Goal: Information Seeking & Learning: Learn about a topic

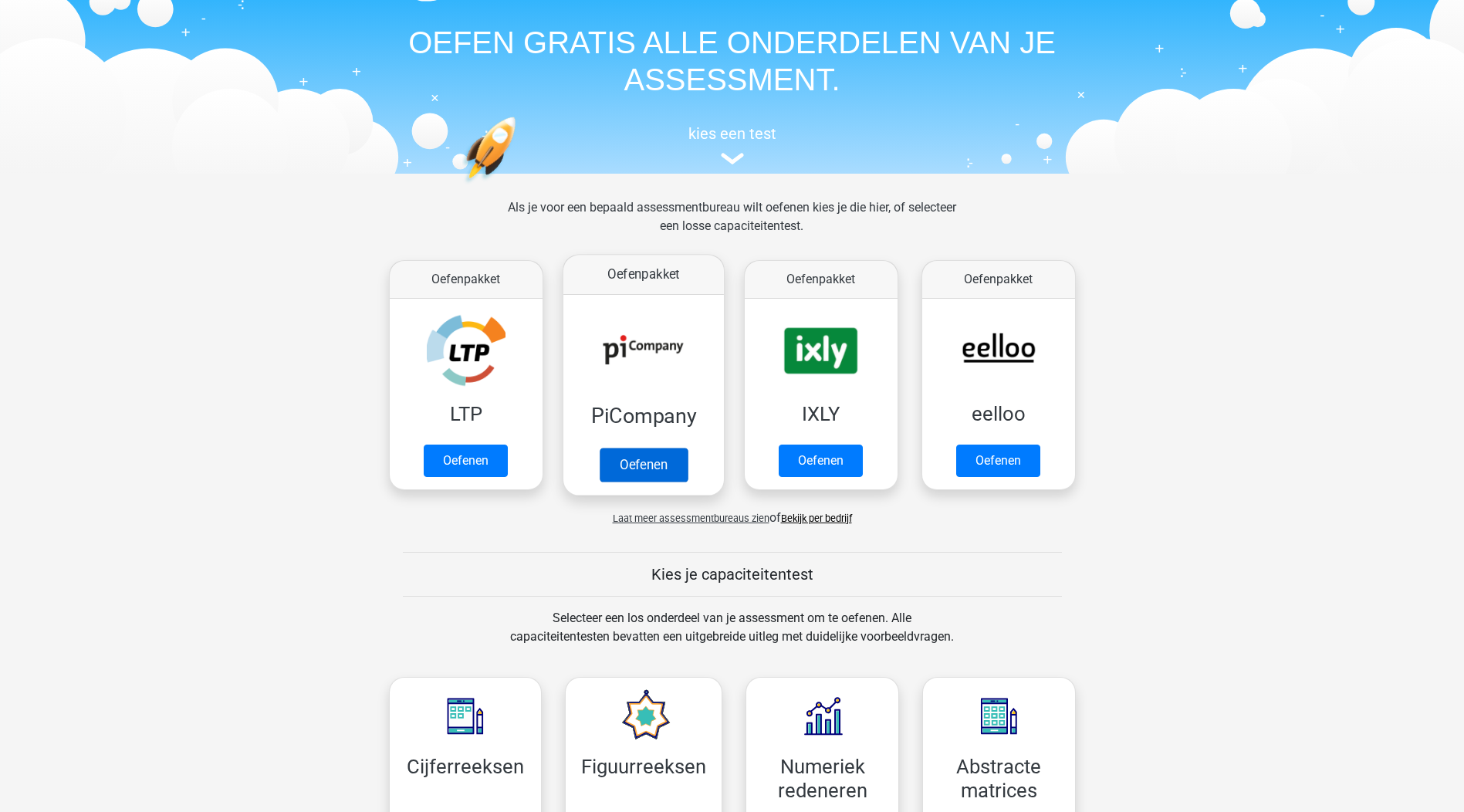
scroll to position [154, 0]
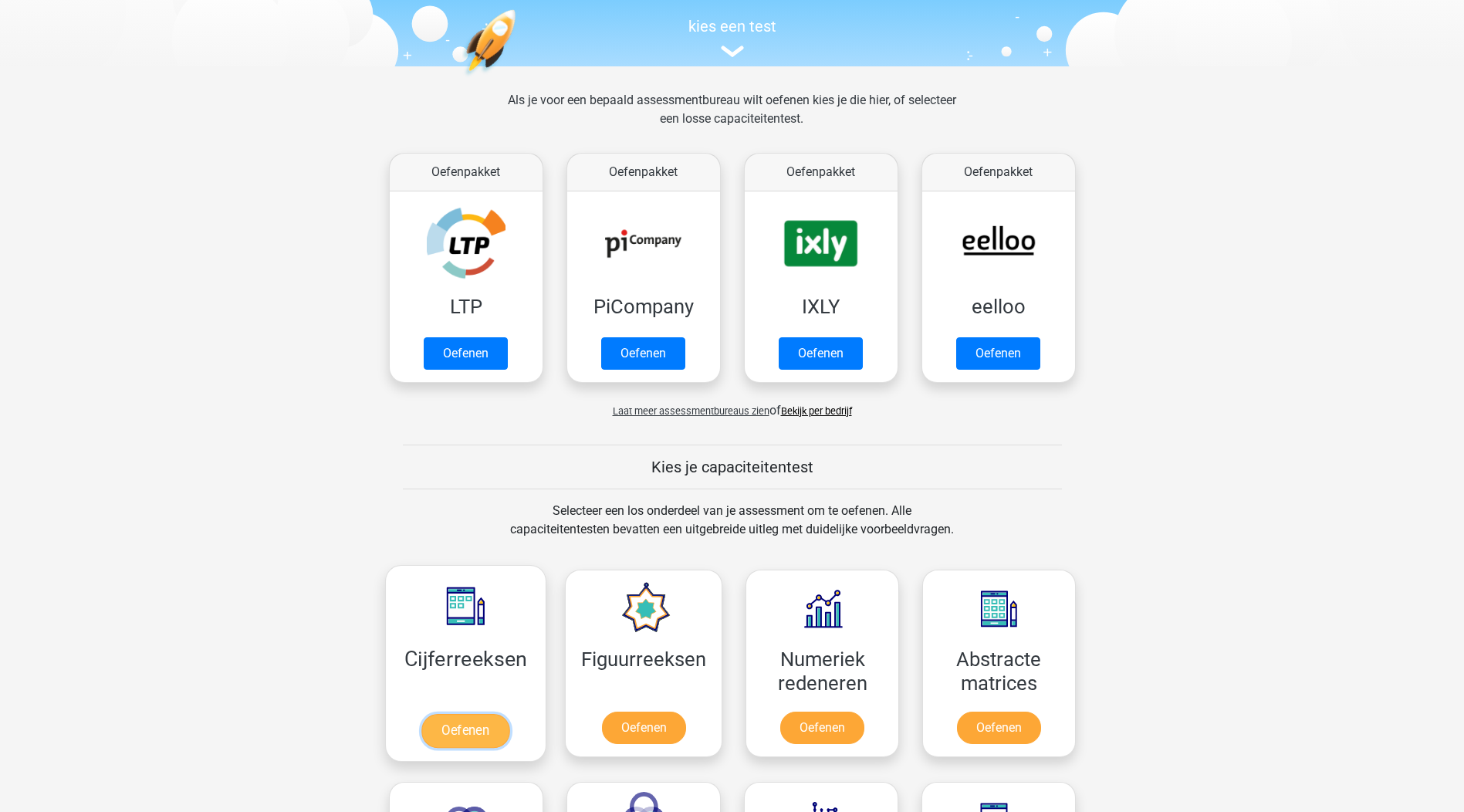
click at [463, 728] on link "Oefenen" at bounding box center [465, 730] width 88 height 34
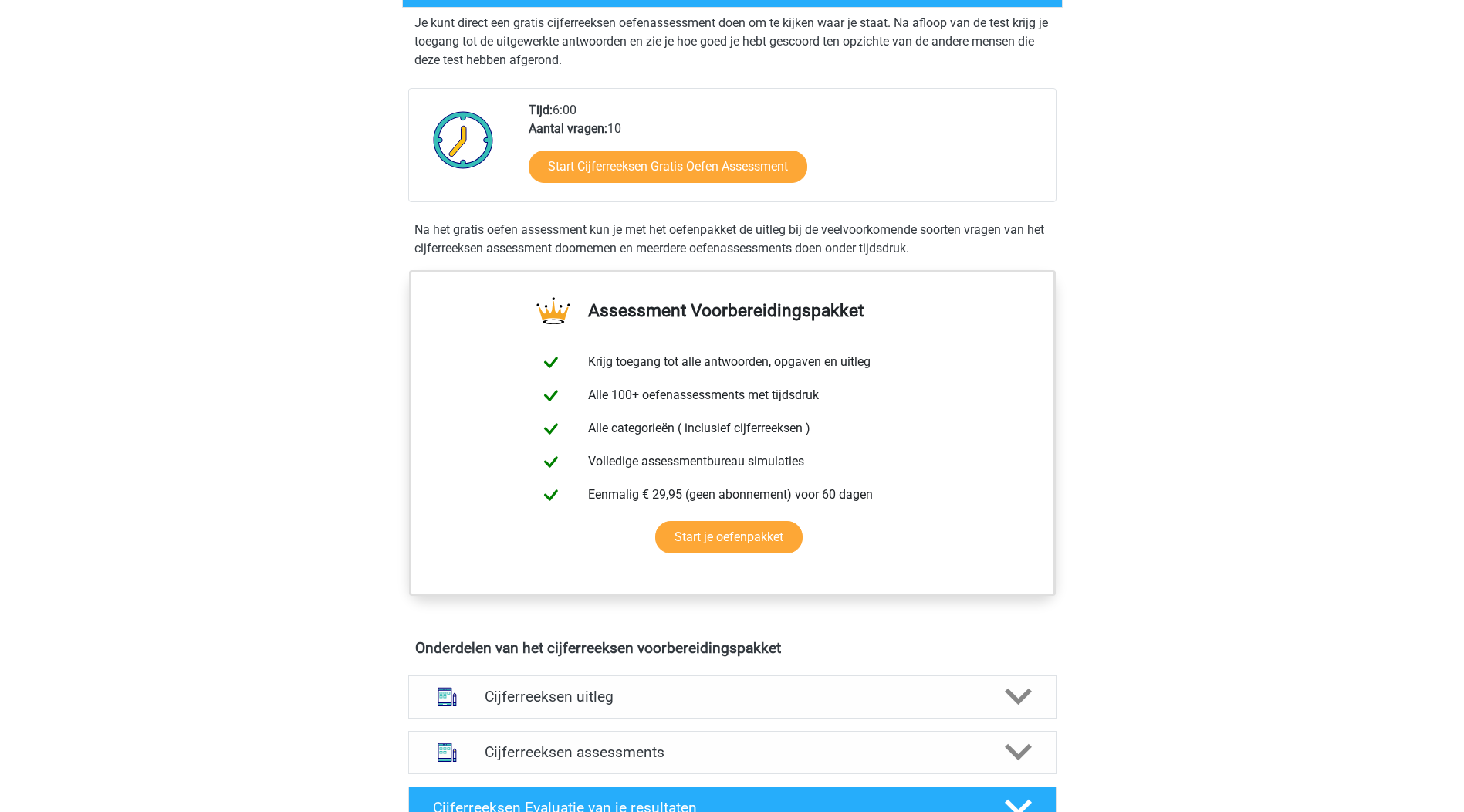
scroll to position [386, 0]
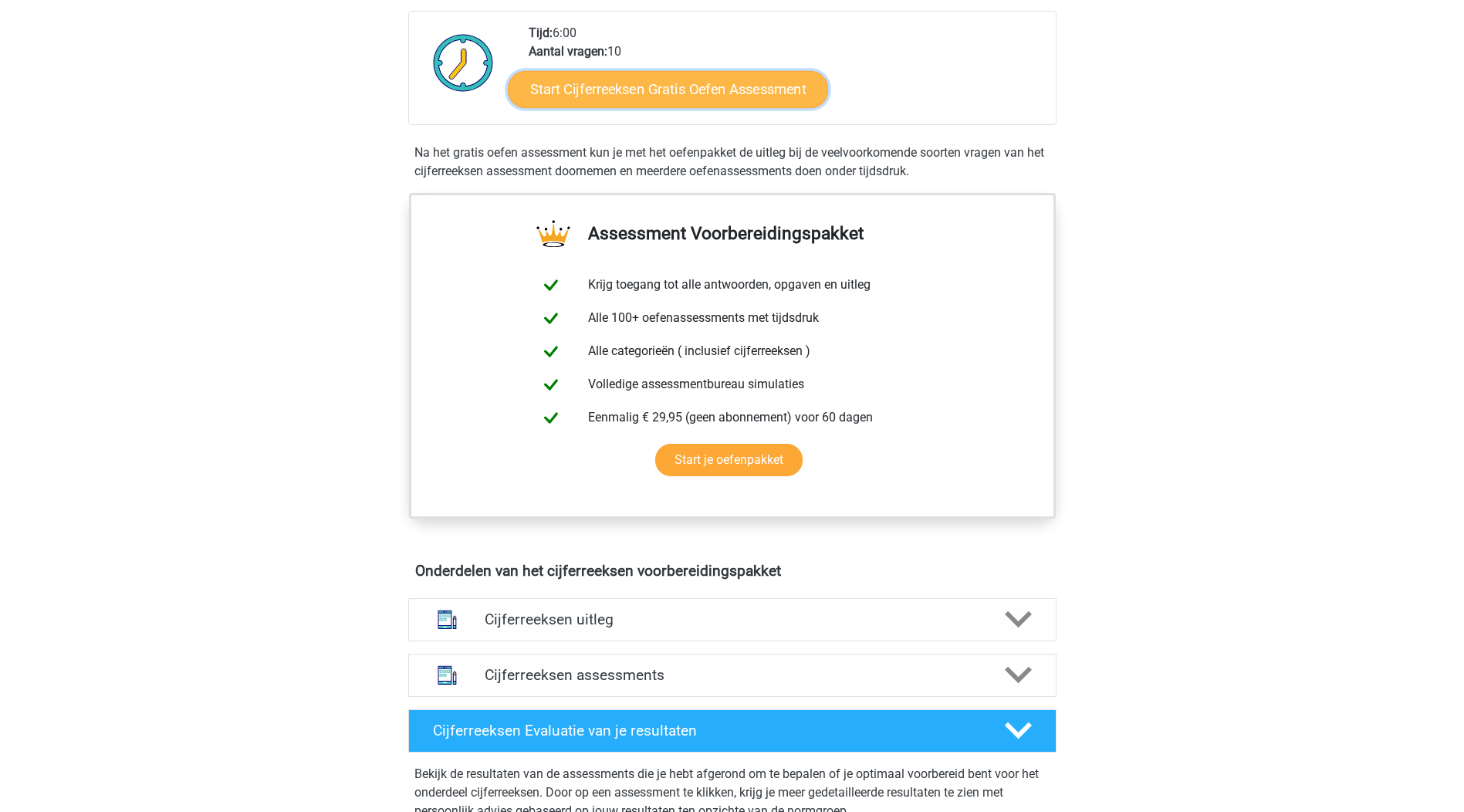
click at [686, 101] on link "Start Cijferreeksen Gratis Oefen Assessment" at bounding box center [668, 88] width 320 height 37
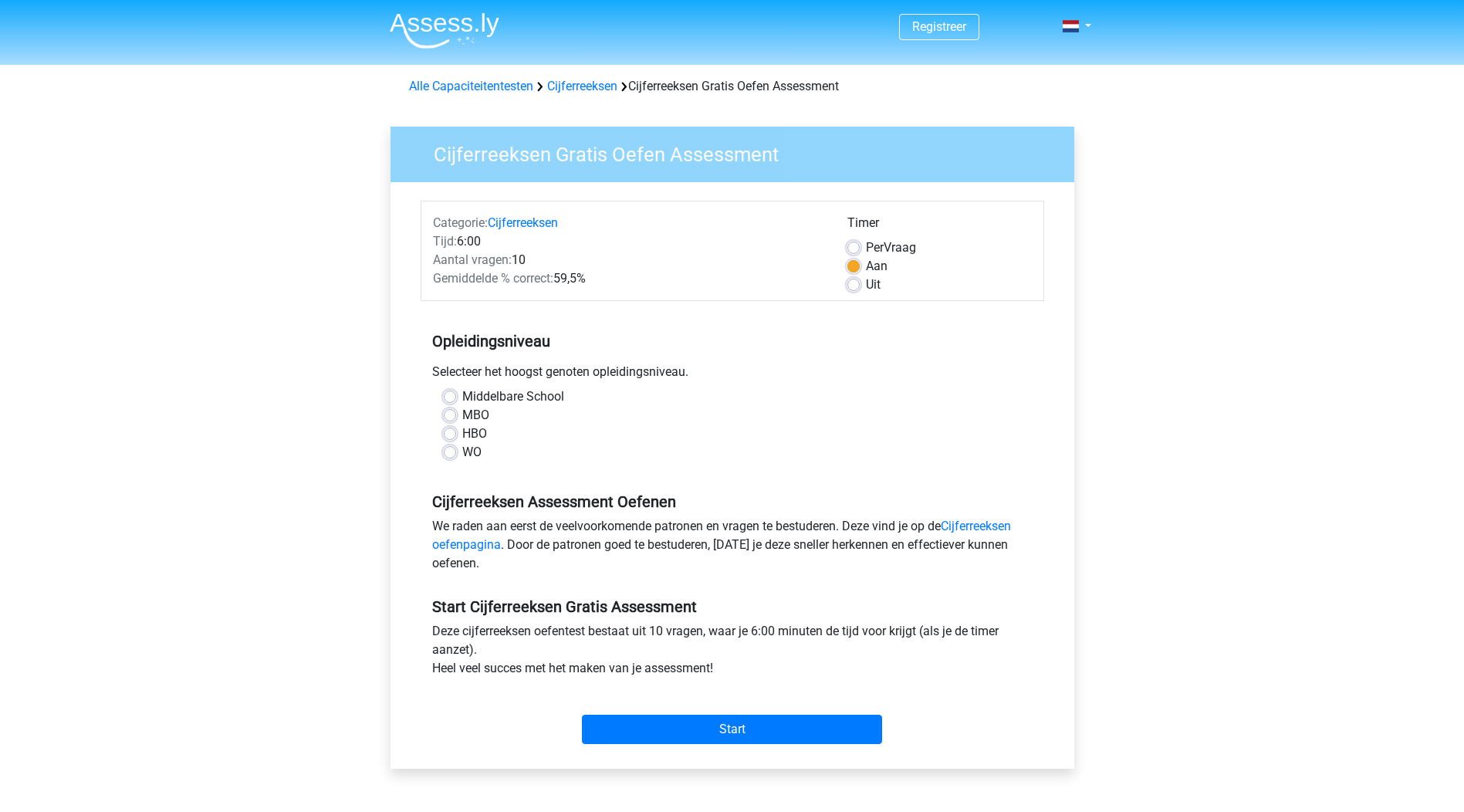
click at [860, 244] on div "Per Vraag" at bounding box center [939, 247] width 184 height 19
click at [854, 239] on div "Per Vraag" at bounding box center [939, 247] width 184 height 19
click at [866, 247] on label "Per Vraag" at bounding box center [891, 247] width 50 height 19
click at [853, 247] on input "Per Vraag" at bounding box center [853, 245] width 12 height 15
radio input "true"
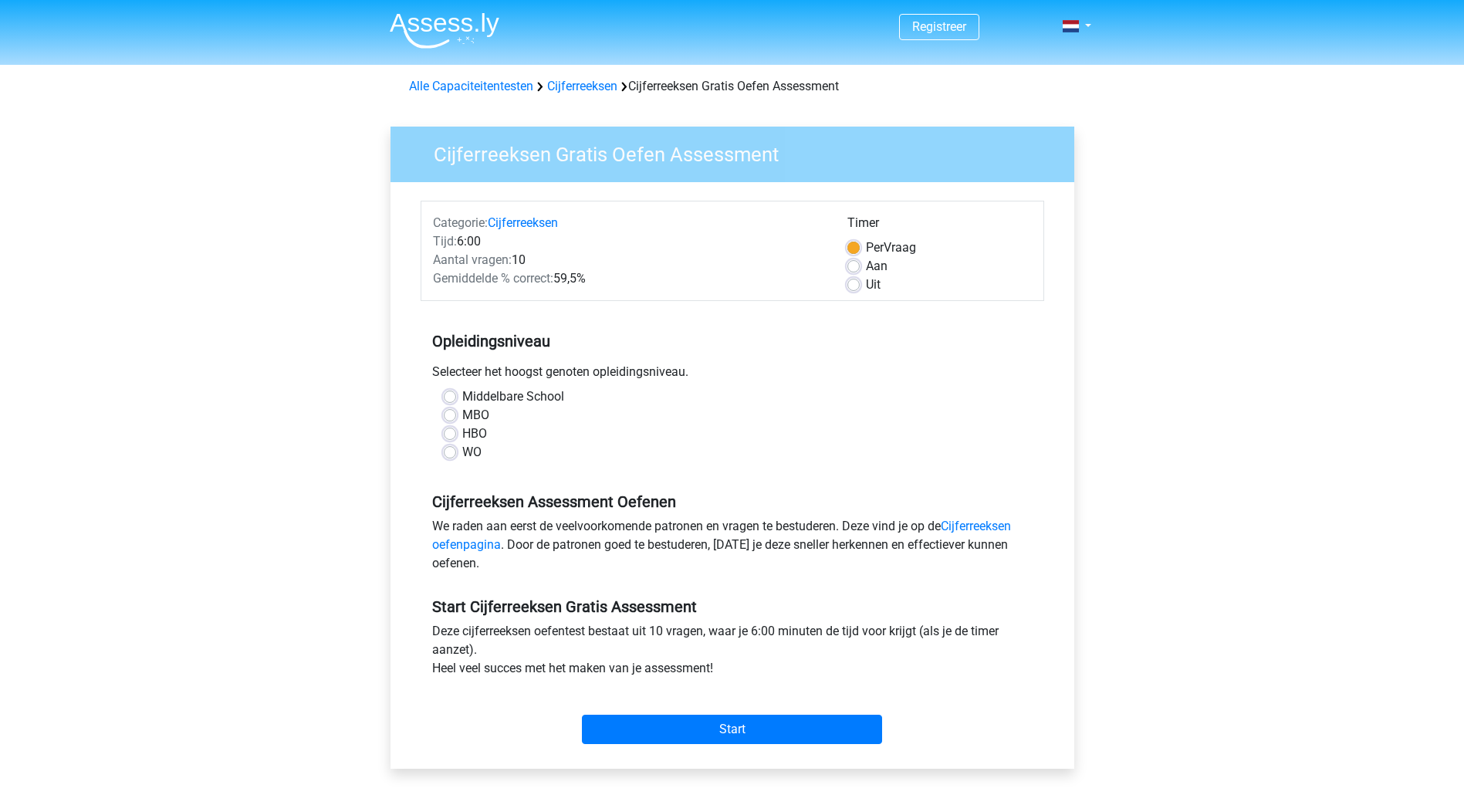
click at [462, 418] on label "MBO" at bounding box center [475, 414] width 27 height 19
click at [450, 418] on input "MBO" at bounding box center [449, 412] width 12 height 15
radio input "true"
click at [743, 727] on input "Start" at bounding box center [732, 728] width 300 height 29
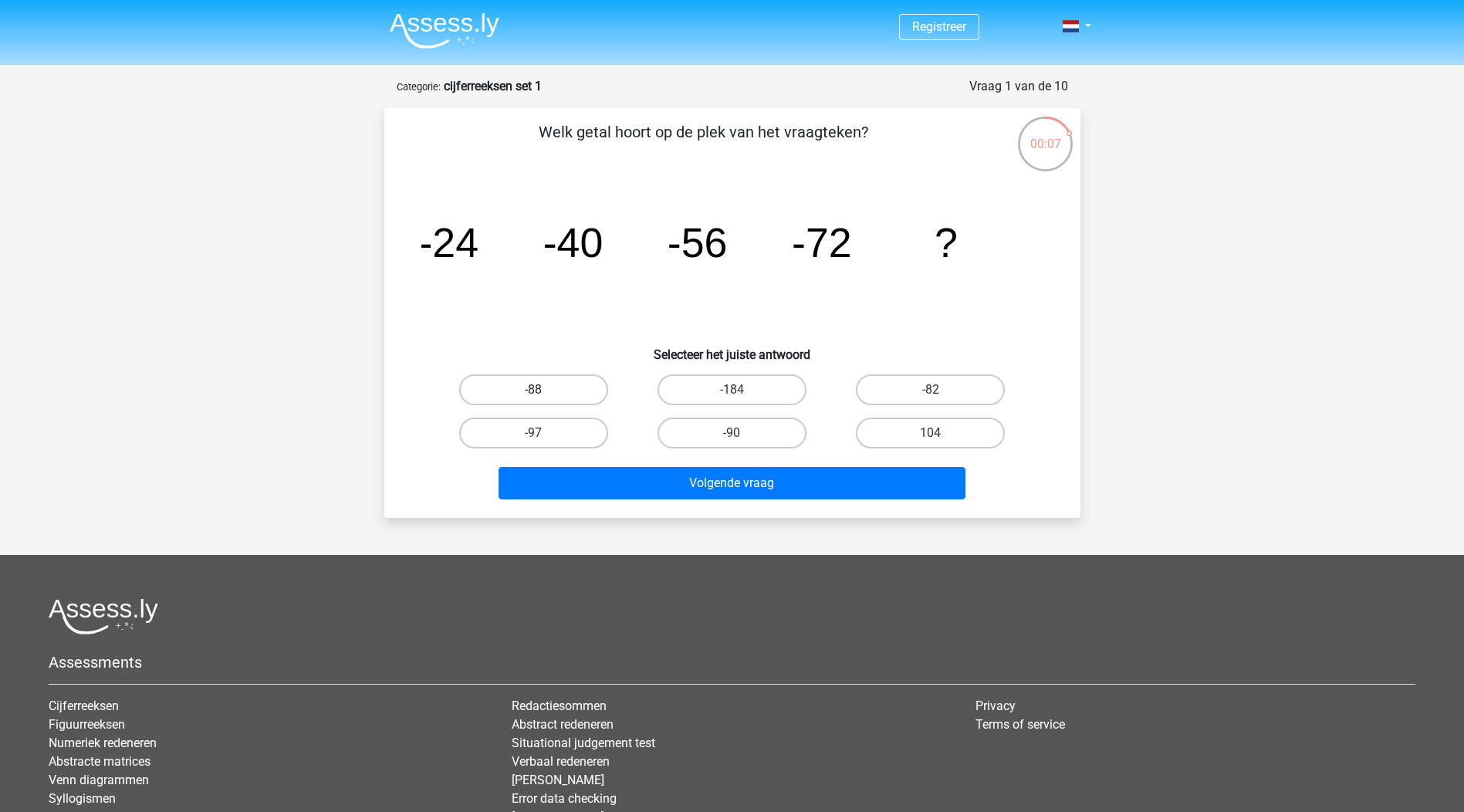
click at [518, 392] on label "-88" at bounding box center [533, 390] width 148 height 31
click at [533, 392] on input "-88" at bounding box center [538, 395] width 10 height 10
radio input "true"
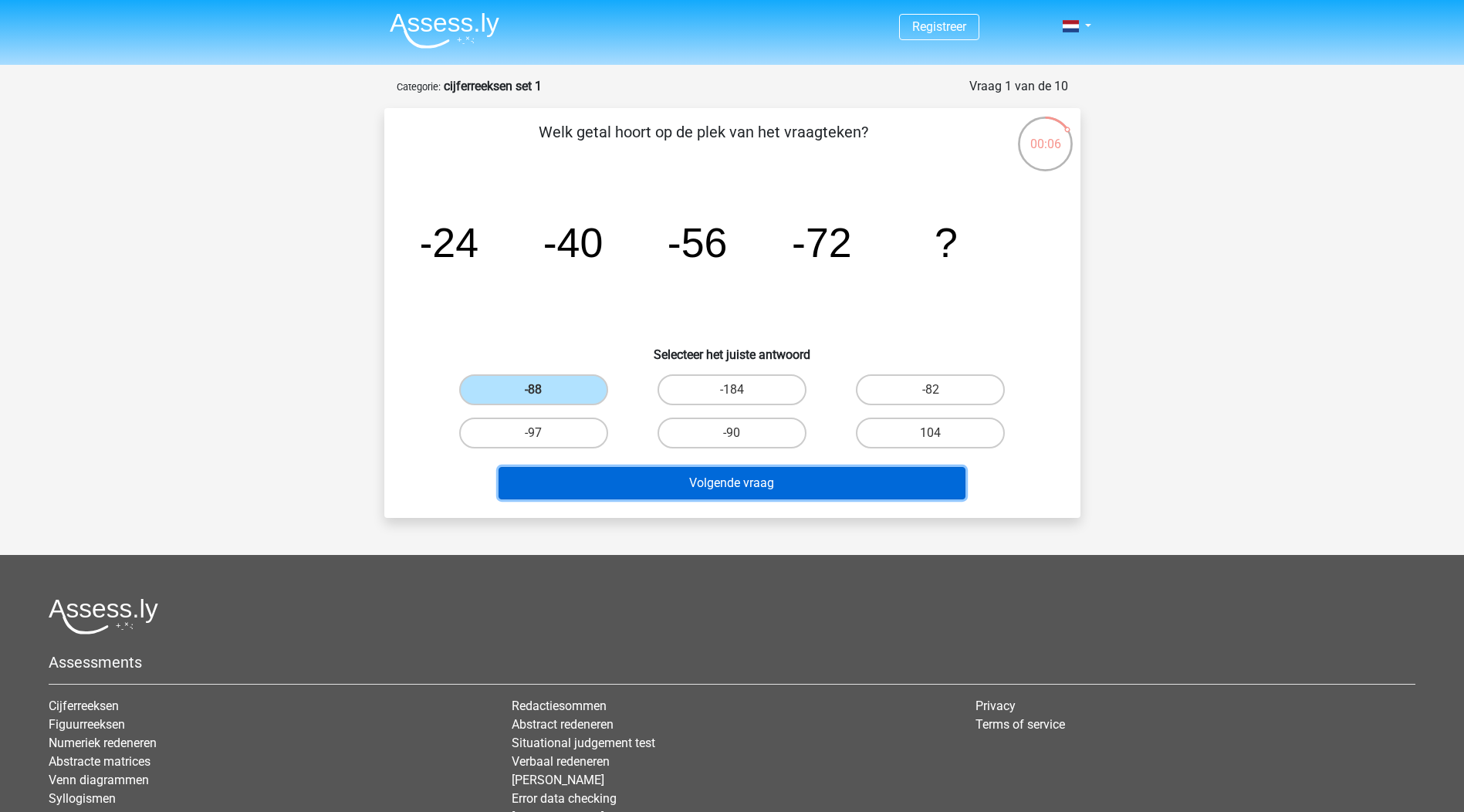
click at [724, 477] on button "Volgende vraag" at bounding box center [732, 483] width 467 height 33
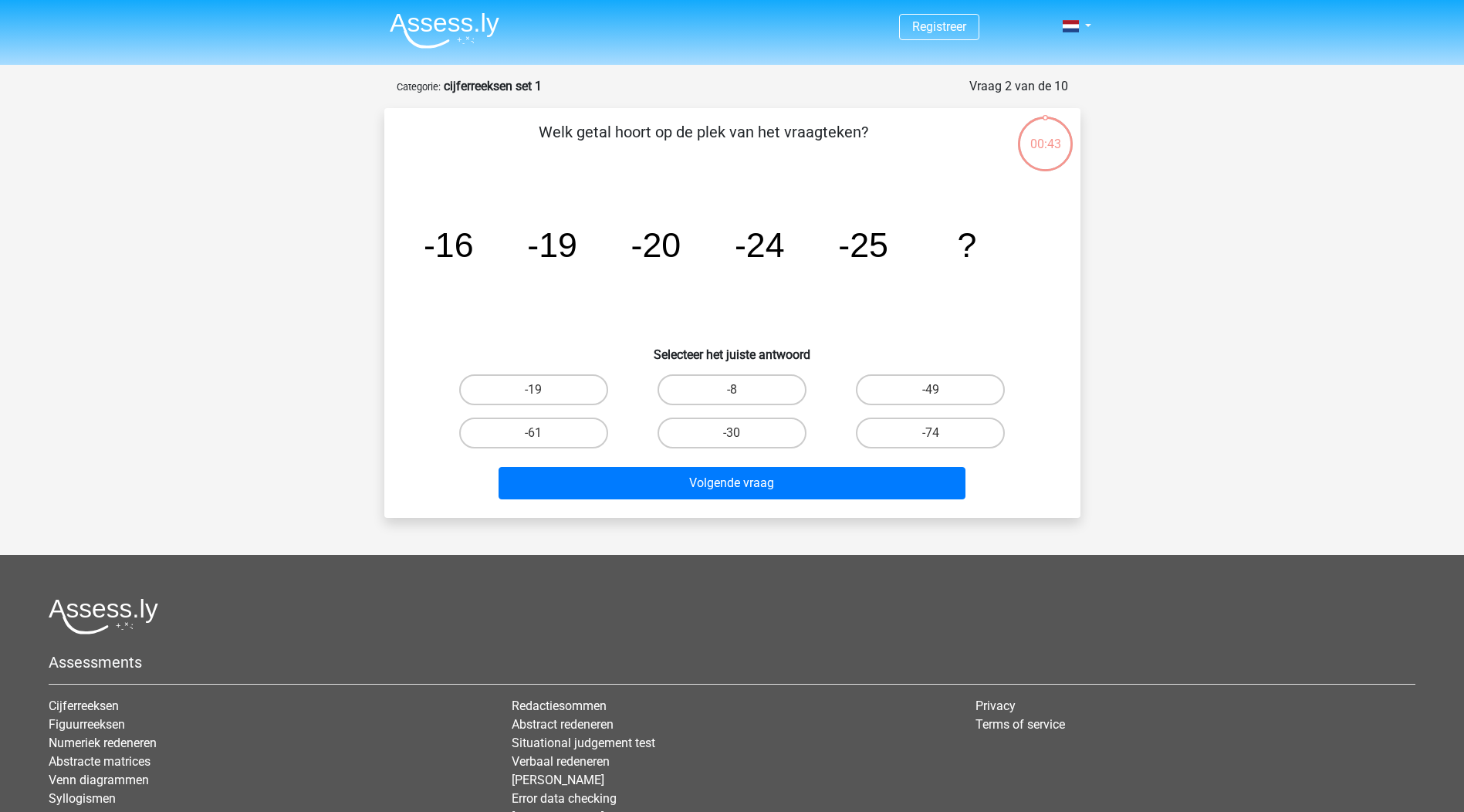
scroll to position [77, 0]
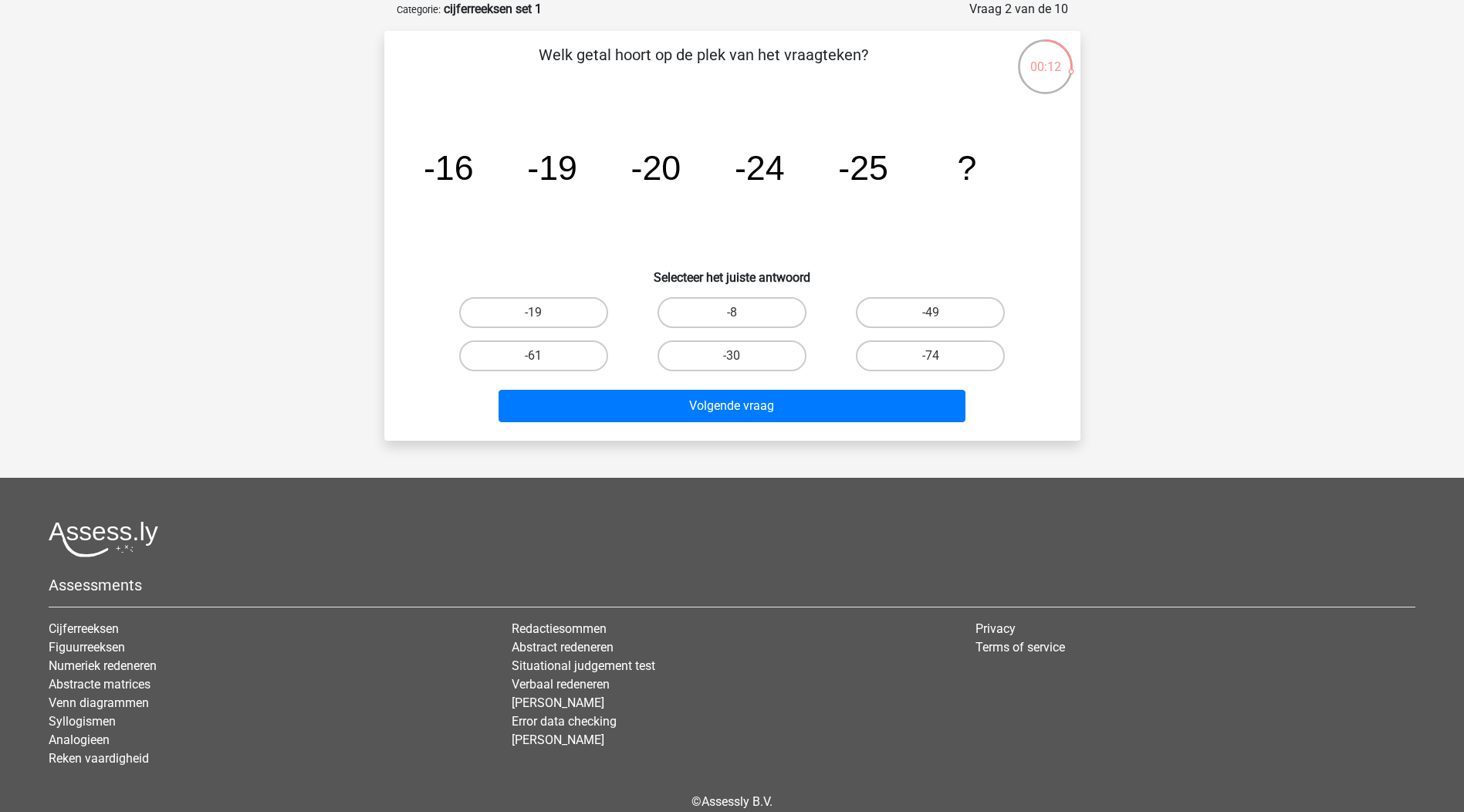
click at [732, 359] on input "-30" at bounding box center [736, 361] width 10 height 10
radio input "true"
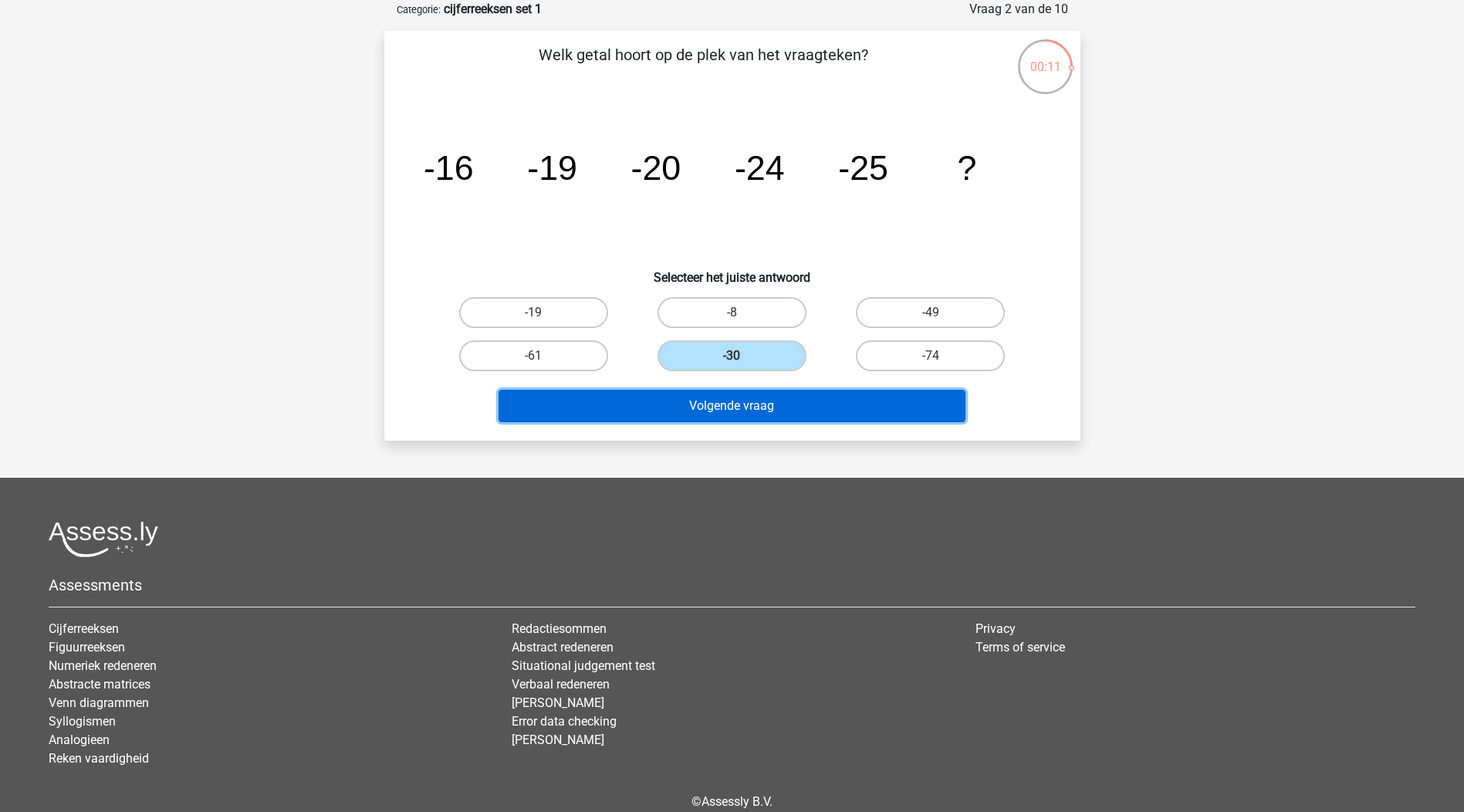
click at [734, 406] on button "Volgende vraag" at bounding box center [732, 406] width 467 height 33
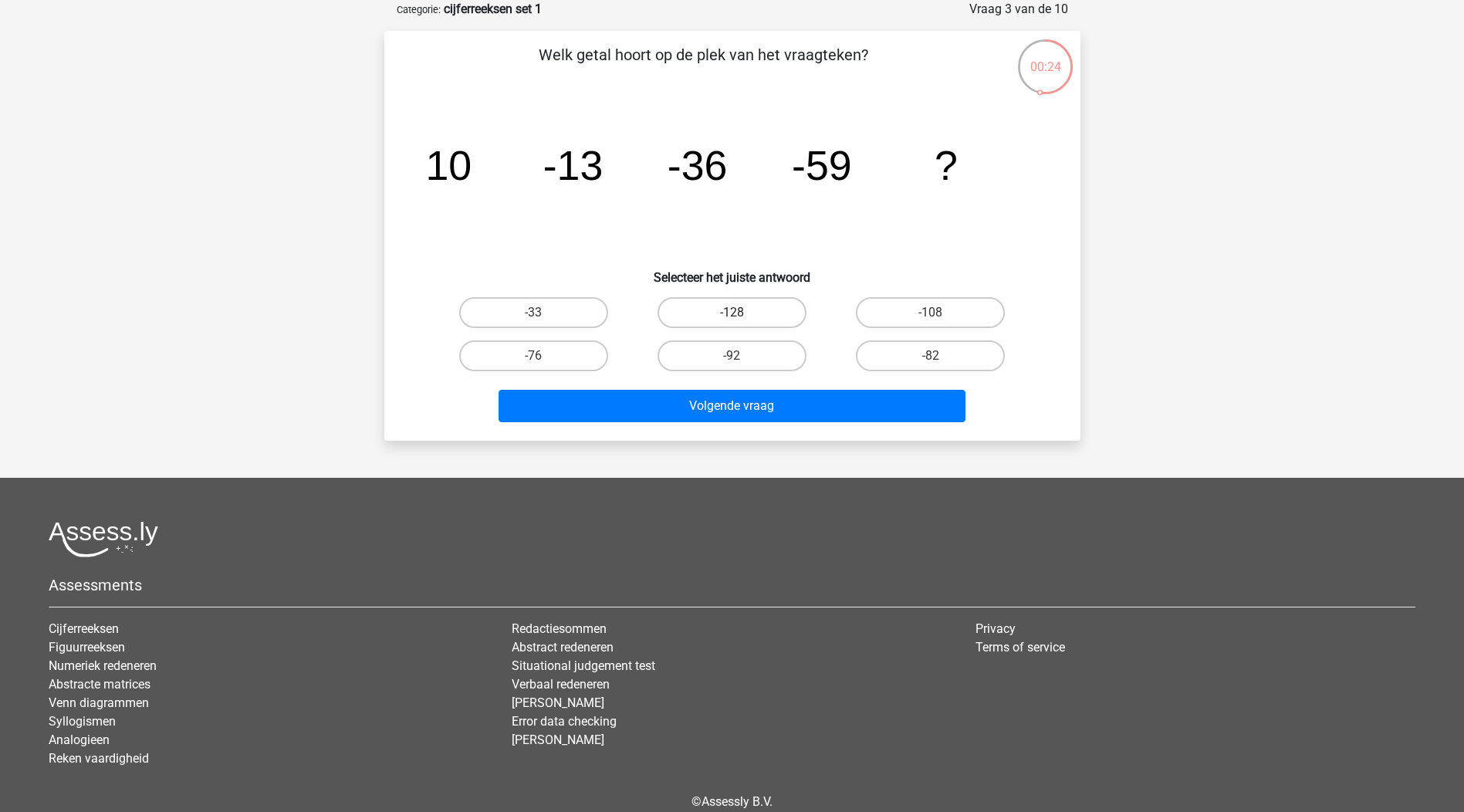
click at [727, 308] on label "-128" at bounding box center [732, 312] width 148 height 31
click at [732, 313] on input "-128" at bounding box center [736, 318] width 10 height 10
radio input "true"
click at [926, 317] on label "-108" at bounding box center [930, 312] width 148 height 31
click at [931, 317] on input "-108" at bounding box center [936, 318] width 10 height 10
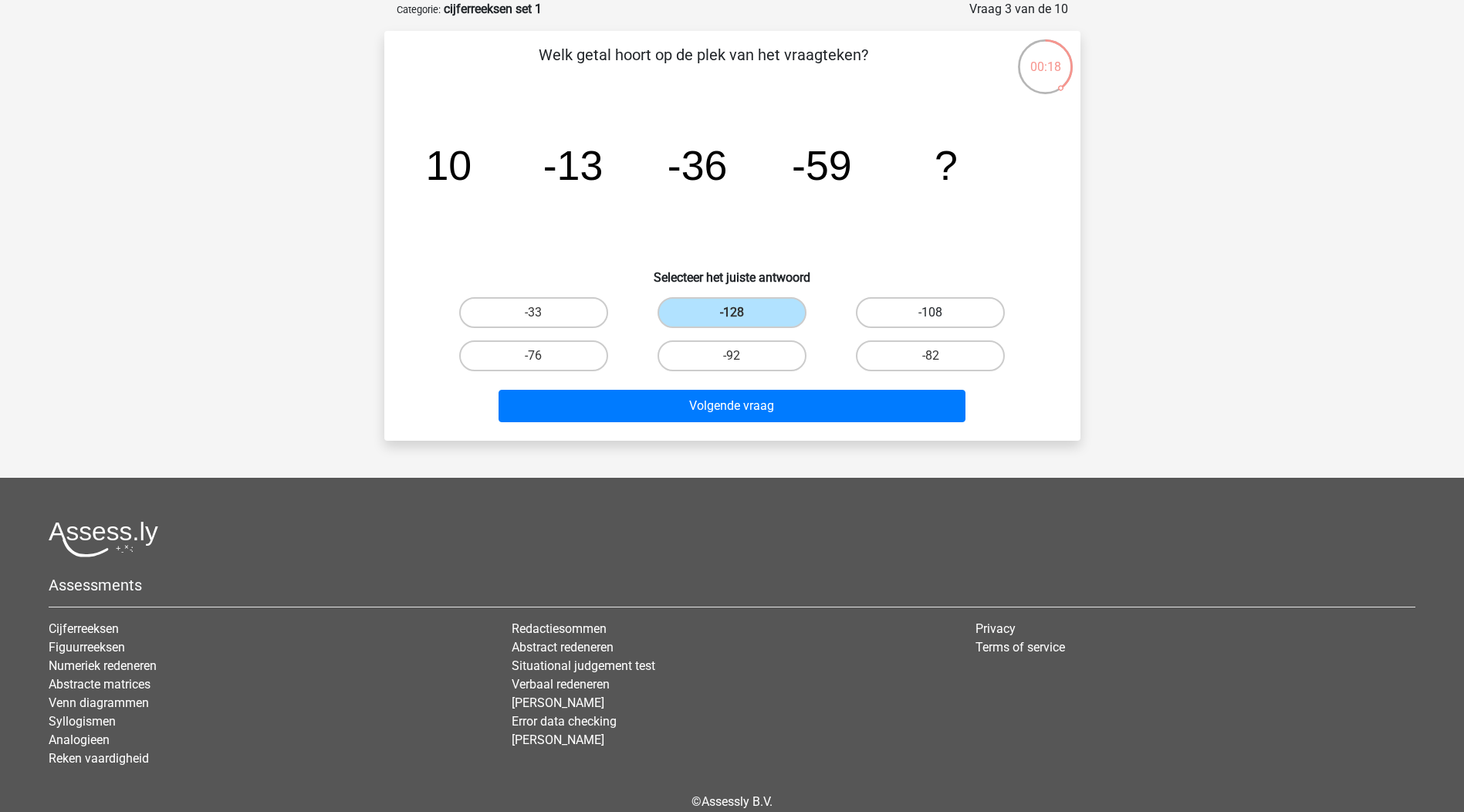
radio input "true"
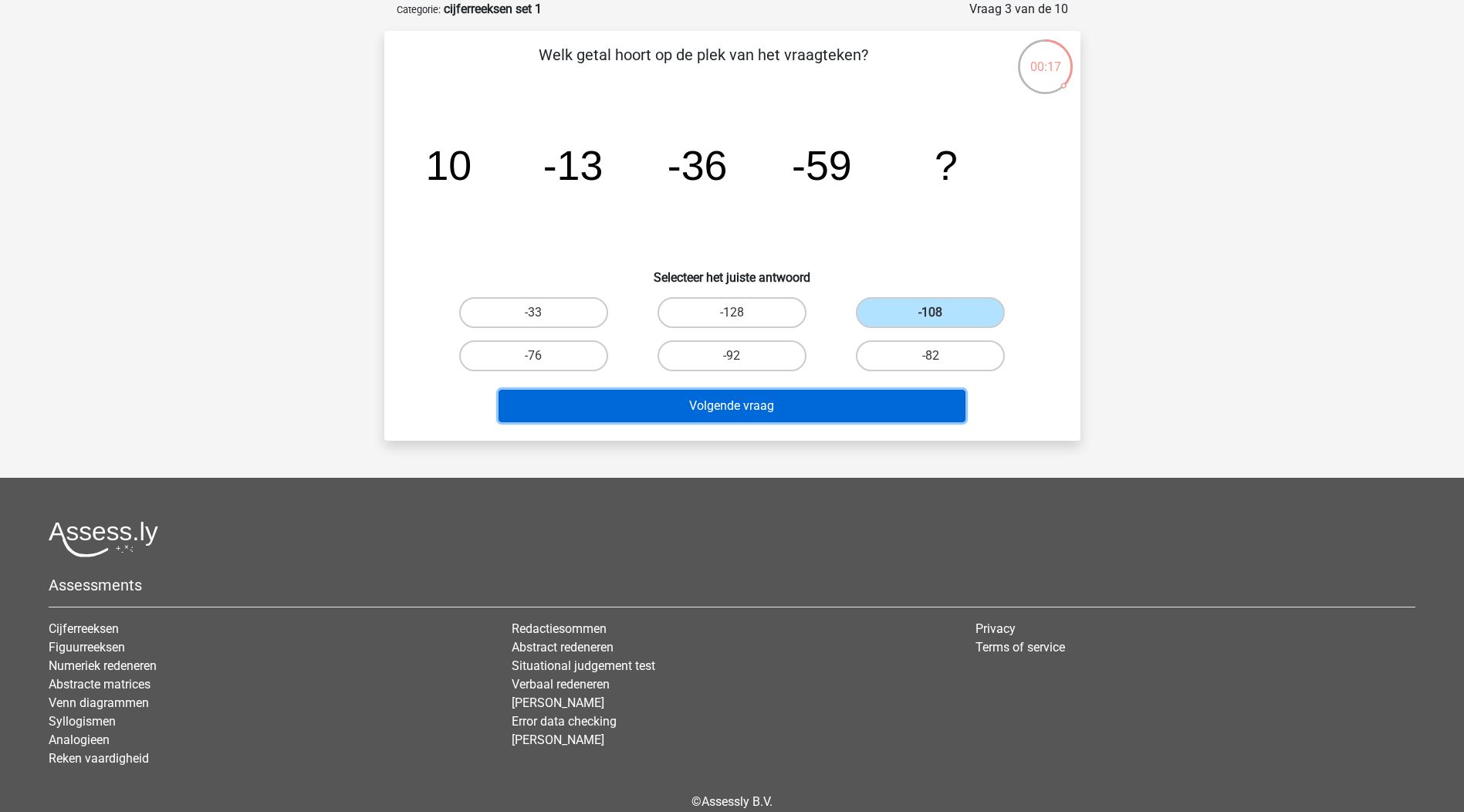
click at [763, 399] on button "Volgende vraag" at bounding box center [732, 406] width 467 height 33
